Goal: Task Accomplishment & Management: Complete application form

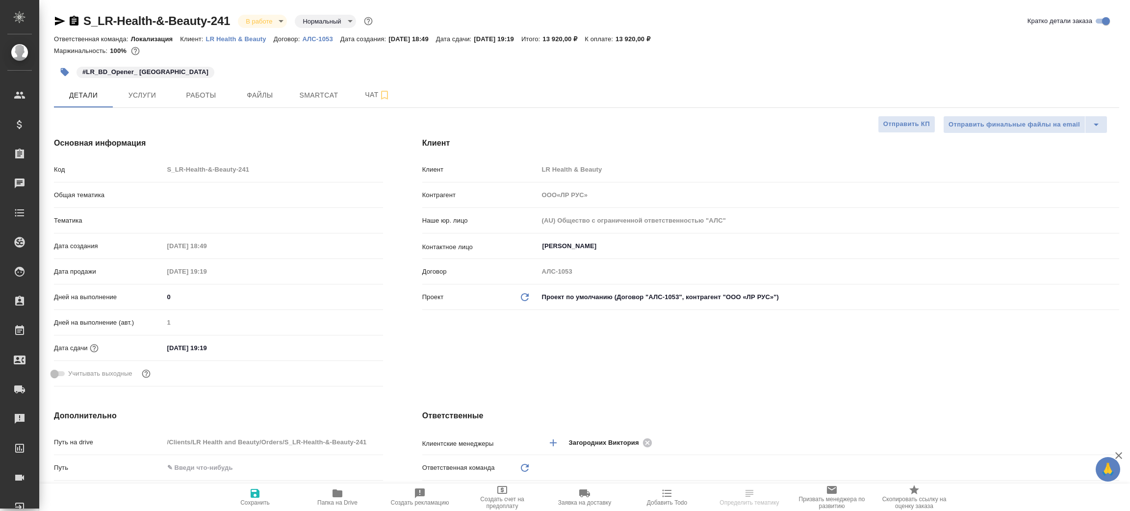
select select "RU"
type input "Локализация"
type input "[PERSON_NAME]"
type input "ООО«ЛР РУС»"
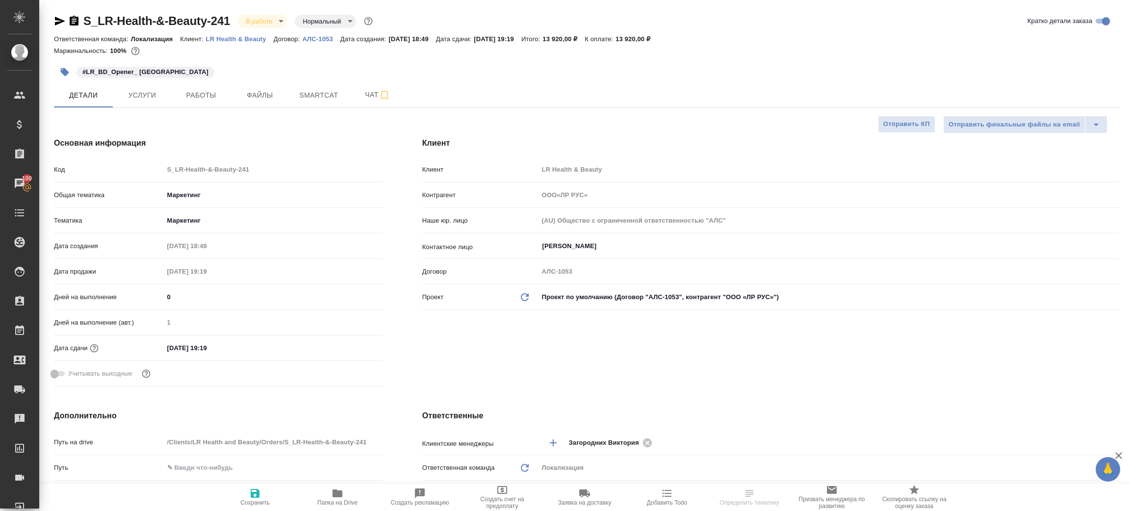
select select "RU"
type textarea "x"
type input "ООО«ЛР РУС»"
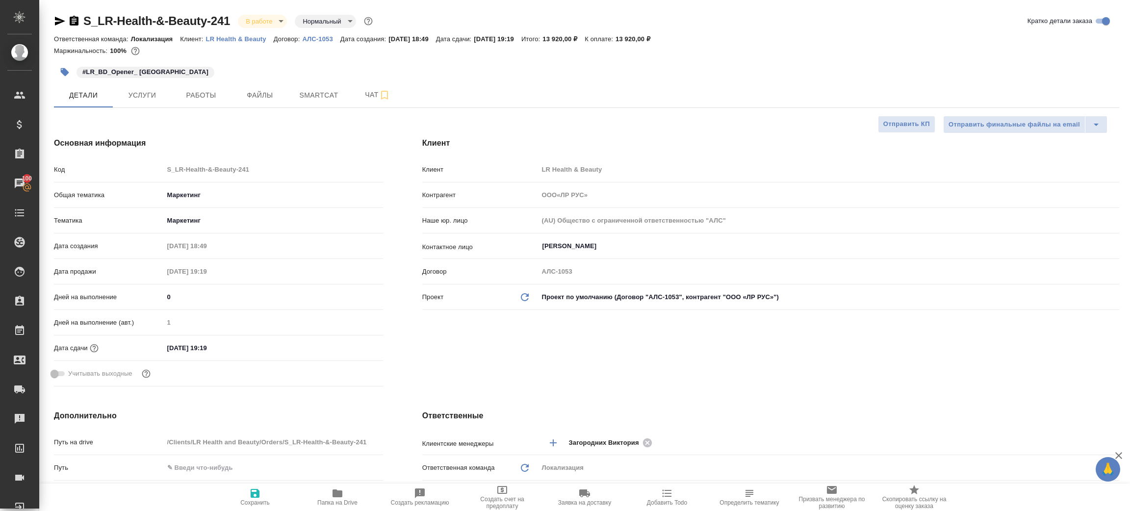
type textarea "x"
type input "ООО«ЛР РУС»"
type textarea "x"
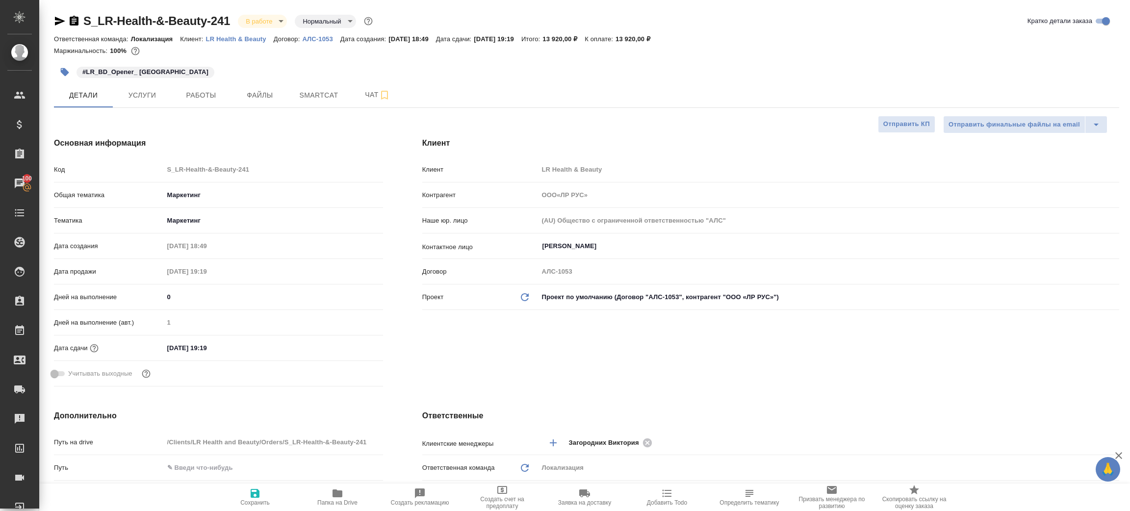
type textarea "x"
type input "ООО«ЛР РУС»"
type textarea "x"
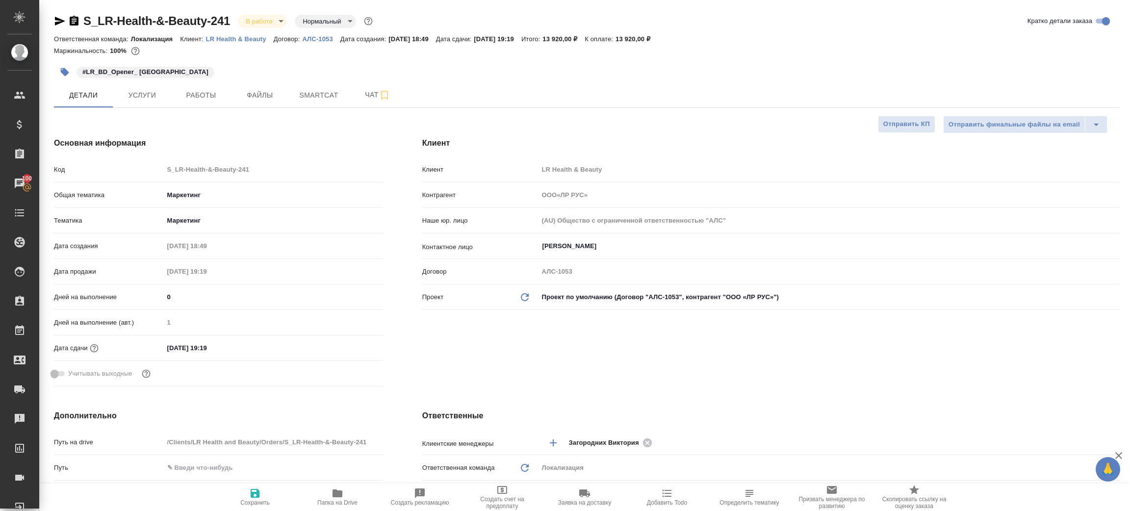
type textarea "x"
type input "ООО«ЛР РУС»"
type textarea "x"
